Goal: Navigation & Orientation: Find specific page/section

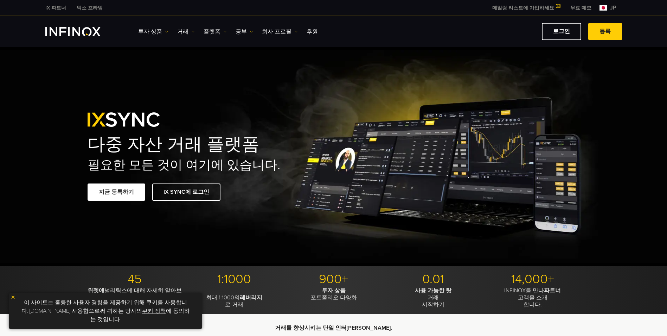
click at [297, 71] on div "다중 자산 거래 플랫폼 필요한 모든 것이 여기에 있습니다. 지금 등록하기 IX SYNC에 로그인" at bounding box center [333, 156] width 667 height 218
click at [566, 33] on link "로그인" at bounding box center [561, 31] width 39 height 17
click at [561, 36] on link "로그인" at bounding box center [561, 31] width 39 height 17
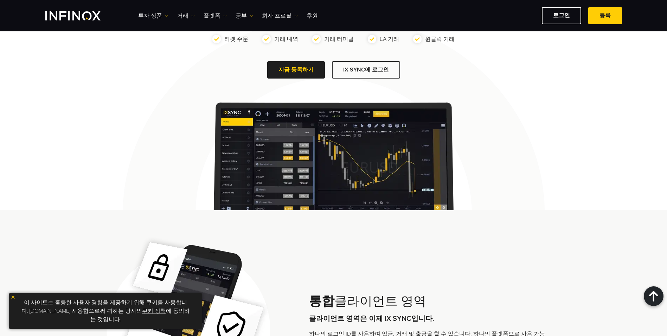
scroll to position [422, 0]
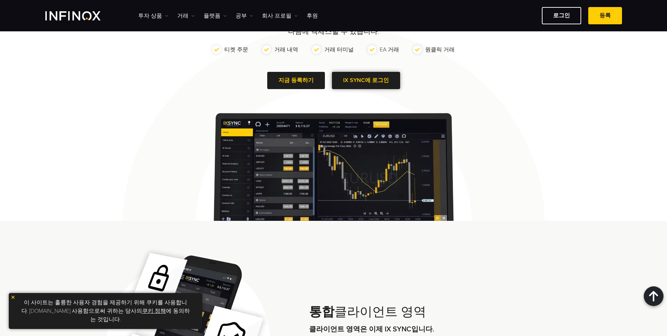
click at [367, 84] on link "IX SYNC에 로그인" at bounding box center [366, 80] width 68 height 17
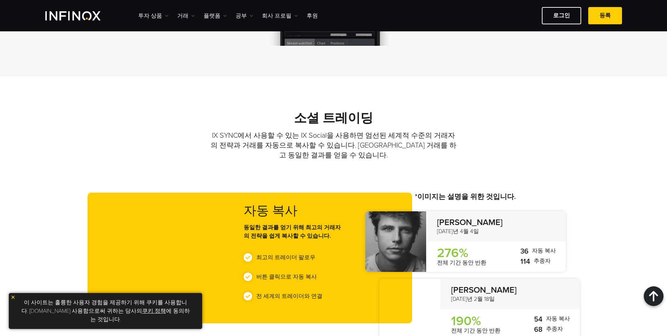
scroll to position [1637, 0]
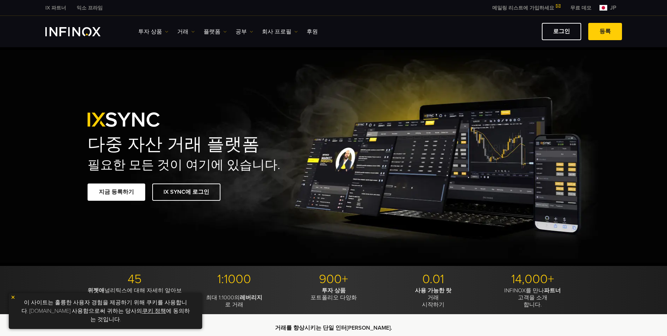
click at [601, 7] on img at bounding box center [604, 8] width 8 height 6
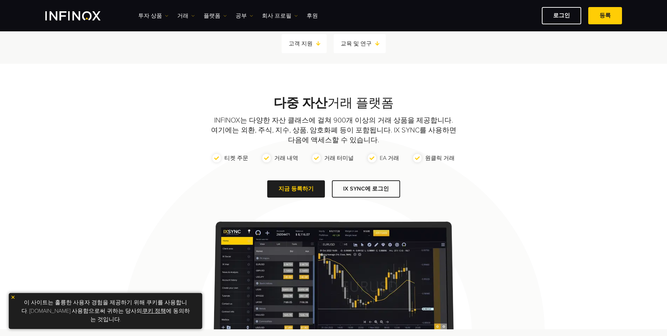
scroll to position [317, 0]
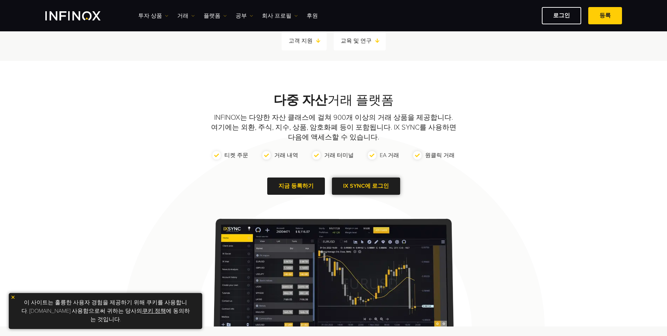
click at [366, 186] on span at bounding box center [366, 186] width 0 height 0
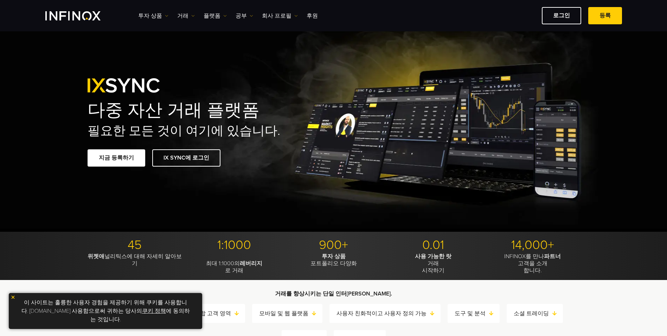
scroll to position [0, 0]
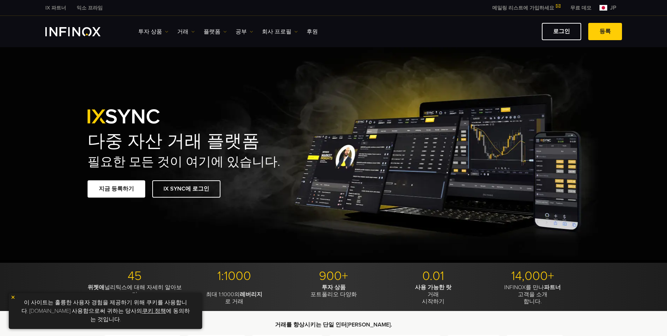
click at [605, 7] on img at bounding box center [604, 8] width 8 height 6
drag, startPoint x: 605, startPoint y: 7, endPoint x: 493, endPoint y: 47, distance: 118.7
click at [494, 45] on div "투자 상품 거래" at bounding box center [333, 31] width 667 height 31
click at [54, 33] on img "INFINOX Logo" at bounding box center [72, 31] width 55 height 9
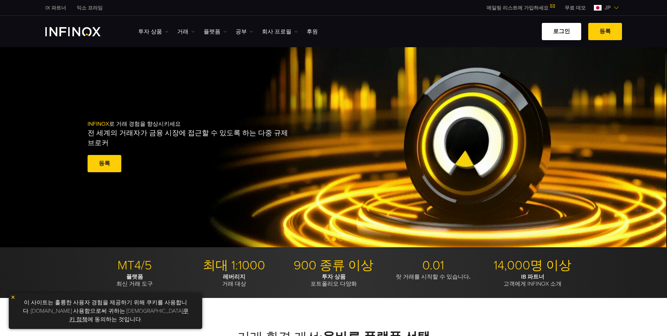
click at [574, 25] on link "로그인" at bounding box center [561, 31] width 39 height 17
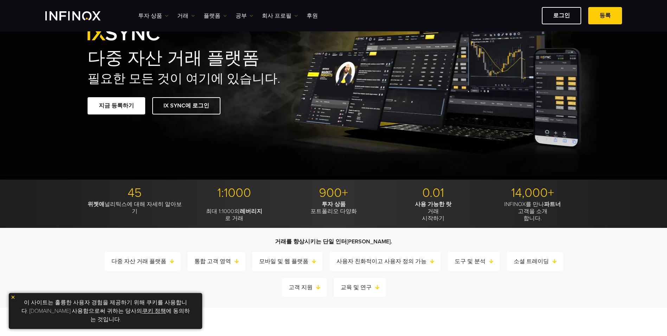
click at [142, 314] on link "쿠키 정책" at bounding box center [154, 310] width 24 height 7
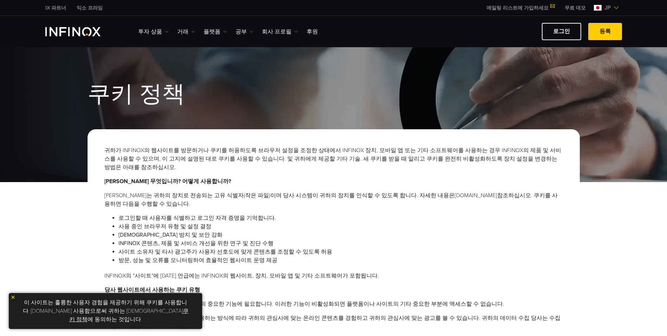
click at [12, 299] on img at bounding box center [13, 296] width 5 height 5
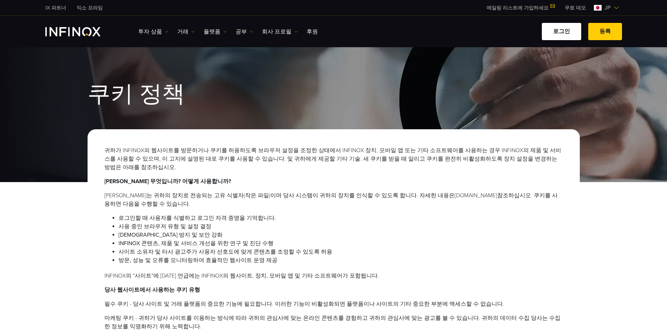
click at [566, 34] on link "로그인" at bounding box center [561, 31] width 39 height 17
